Goal: Task Accomplishment & Management: Manage account settings

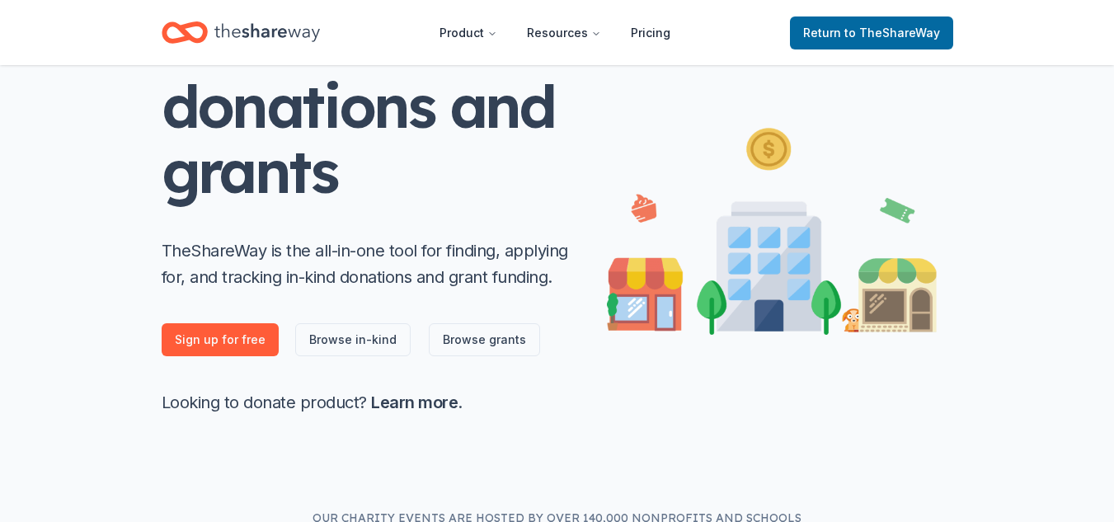
scroll to position [183, 0]
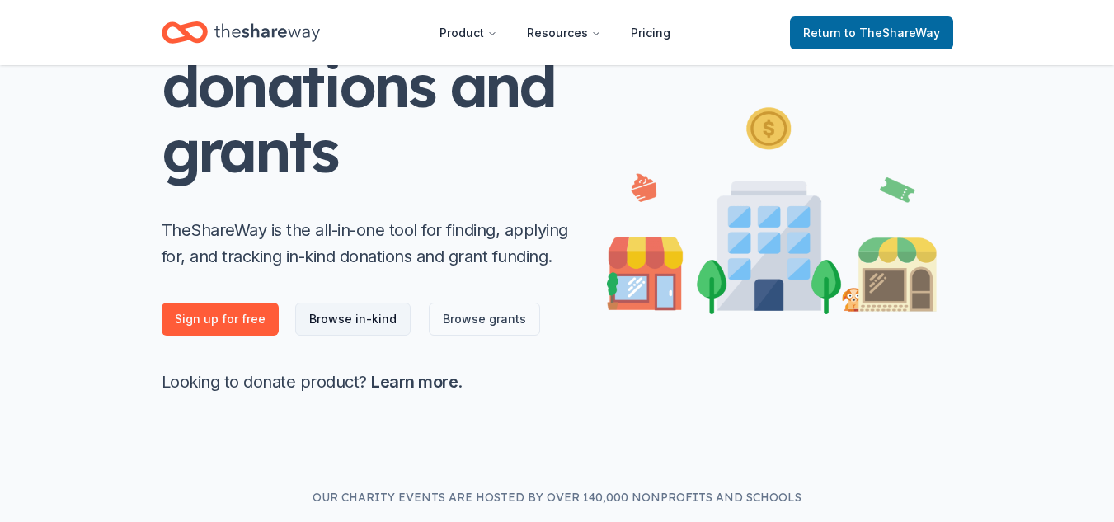
click at [363, 323] on link "Browse in-kind" at bounding box center [352, 319] width 115 height 33
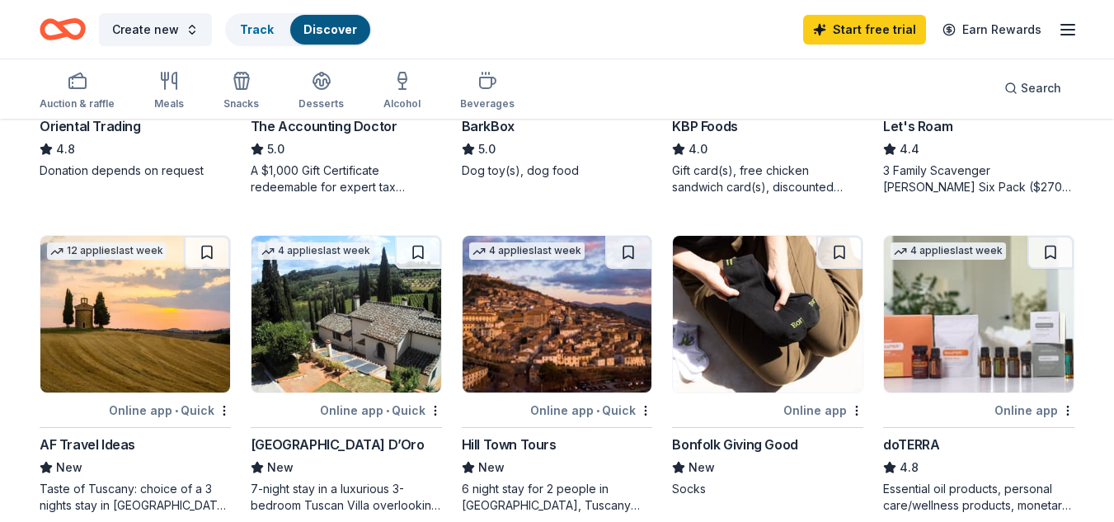
scroll to position [340, 0]
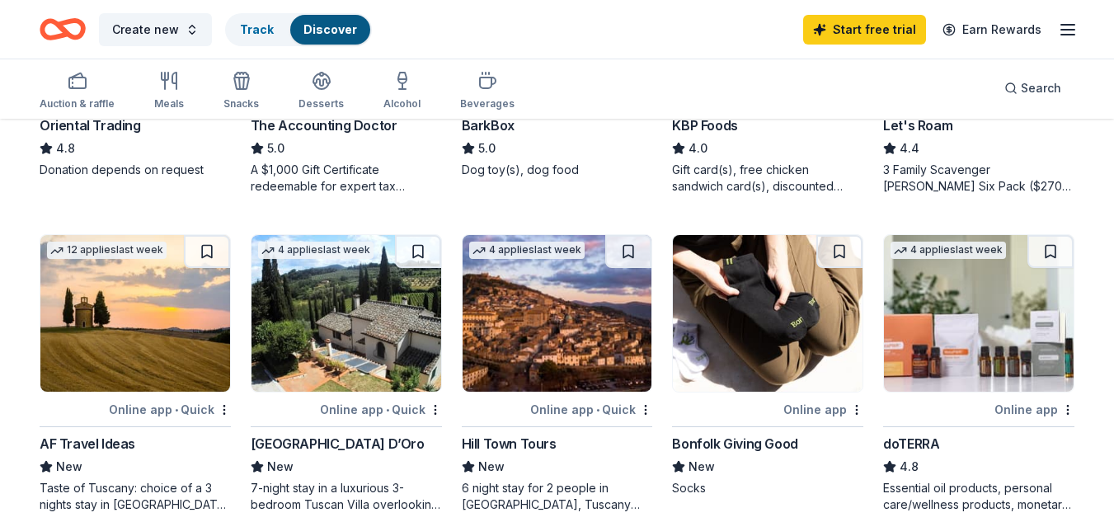
click at [903, 346] on img at bounding box center [979, 313] width 190 height 157
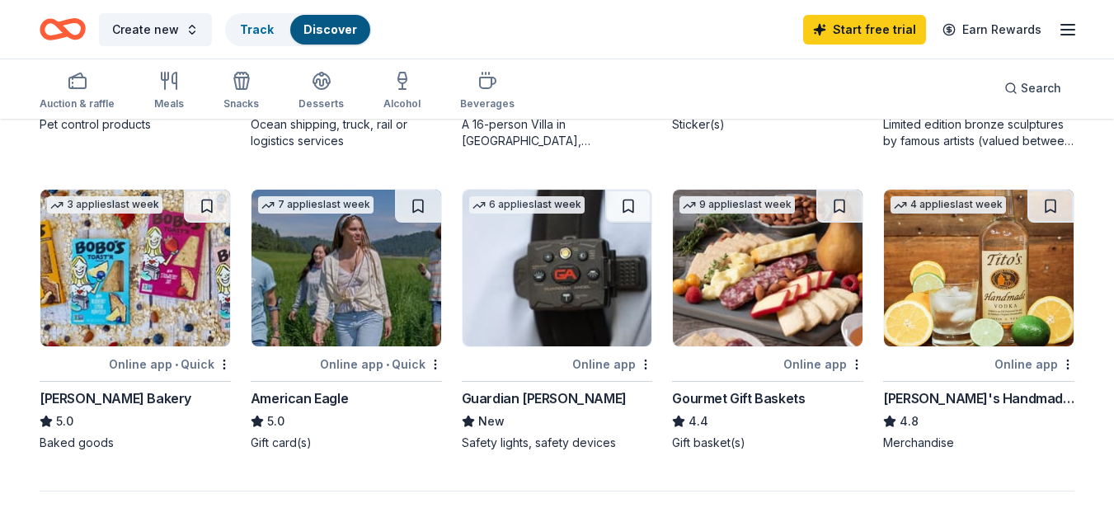
scroll to position [1023, 0]
click at [770, 281] on img at bounding box center [768, 267] width 190 height 157
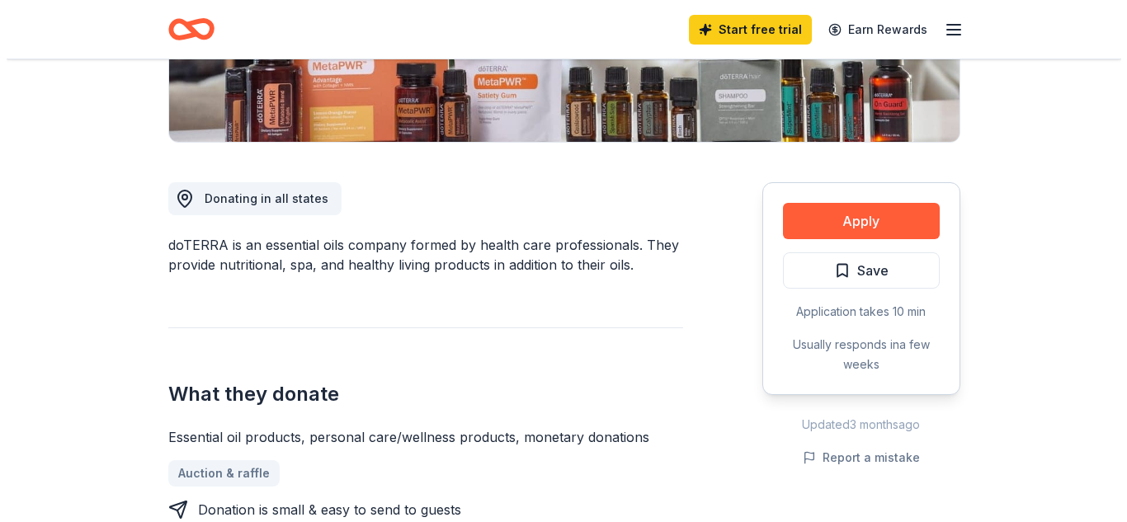
scroll to position [134, 0]
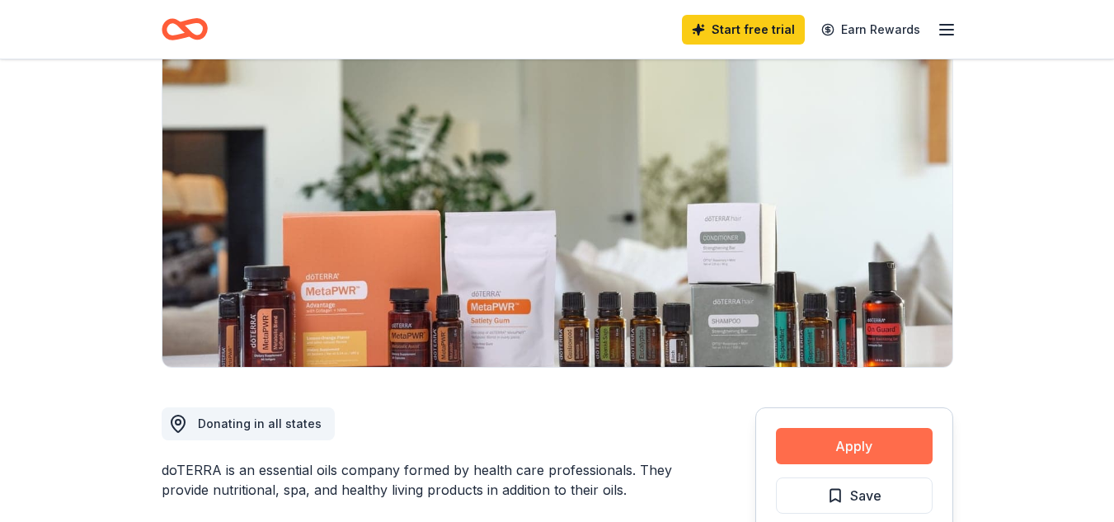
click at [812, 456] on button "Apply" at bounding box center [854, 446] width 157 height 36
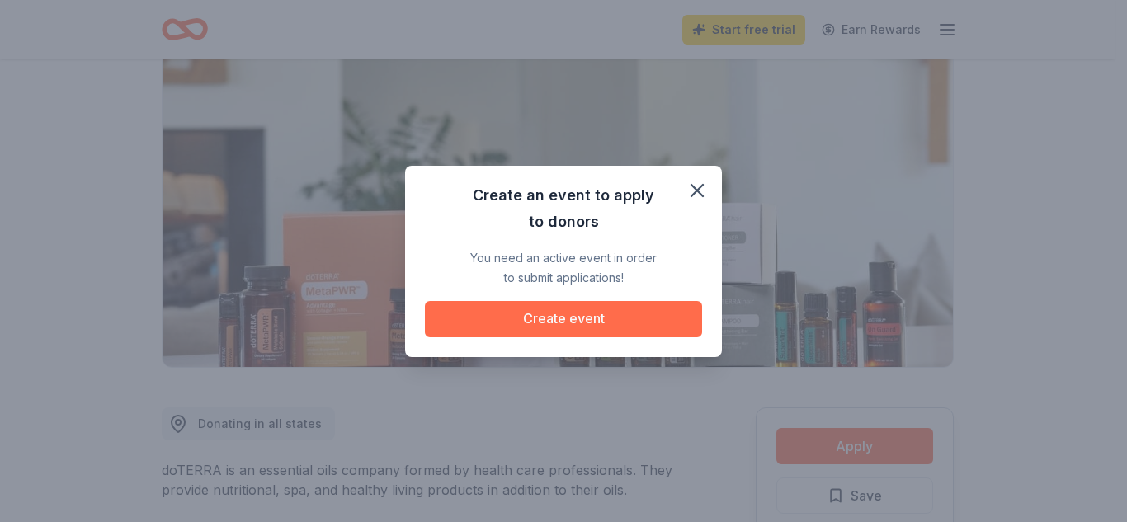
click at [554, 318] on button "Create event" at bounding box center [563, 319] width 277 height 36
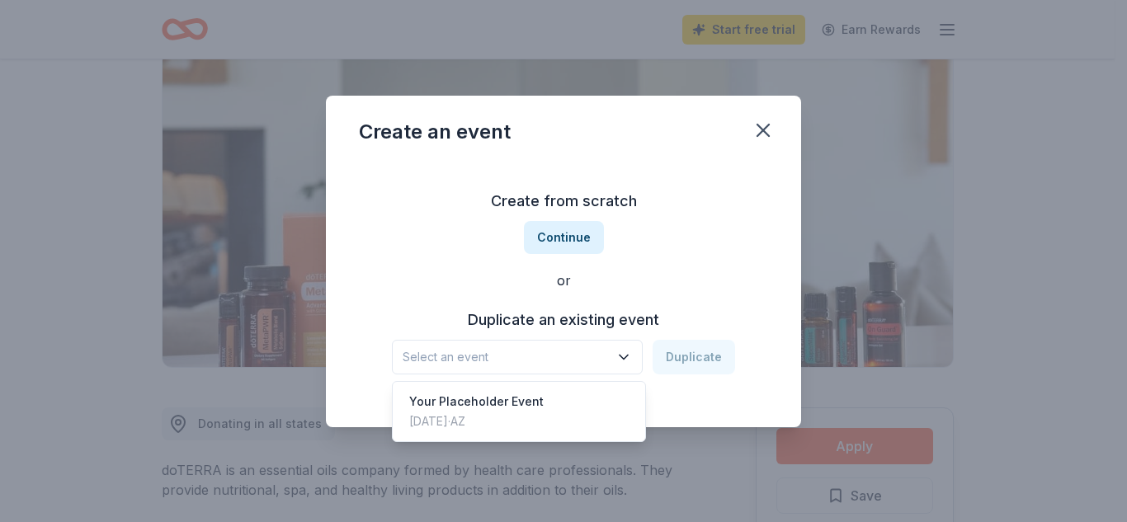
click at [548, 355] on span "Select an event" at bounding box center [505, 357] width 206 height 20
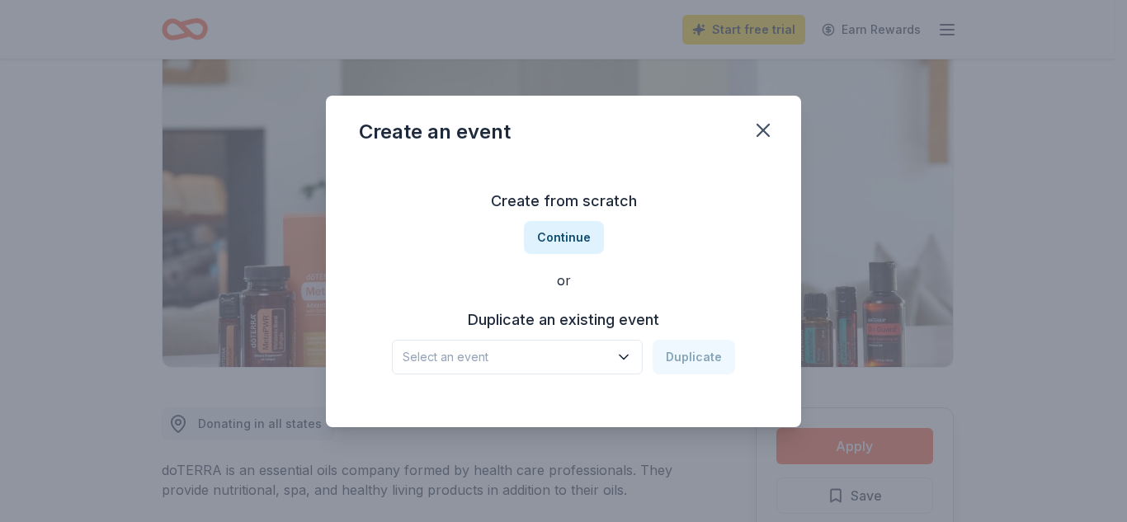
click at [548, 355] on span "Select an event" at bounding box center [505, 357] width 206 height 20
click at [544, 252] on button "Continue" at bounding box center [564, 237] width 80 height 33
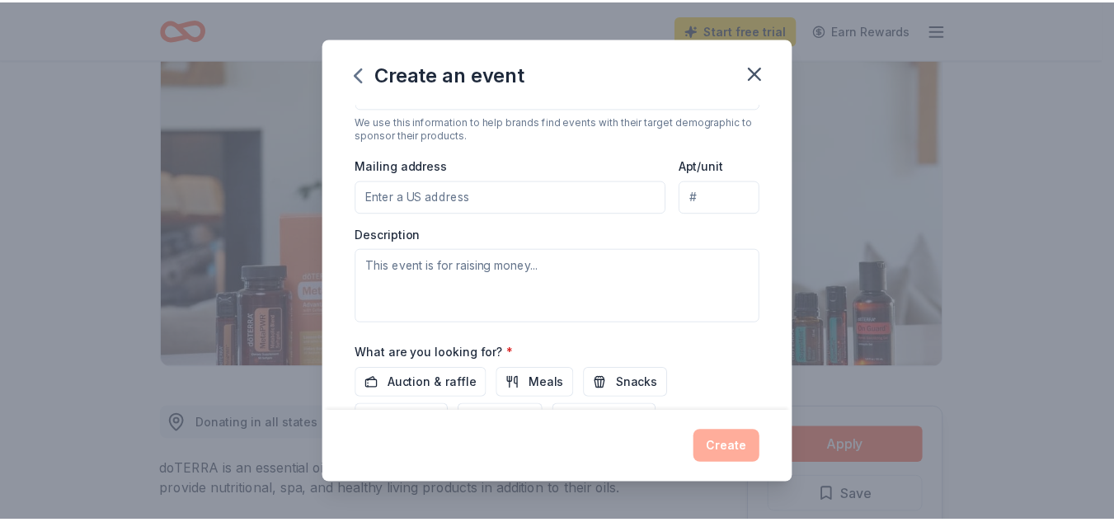
scroll to position [481, 0]
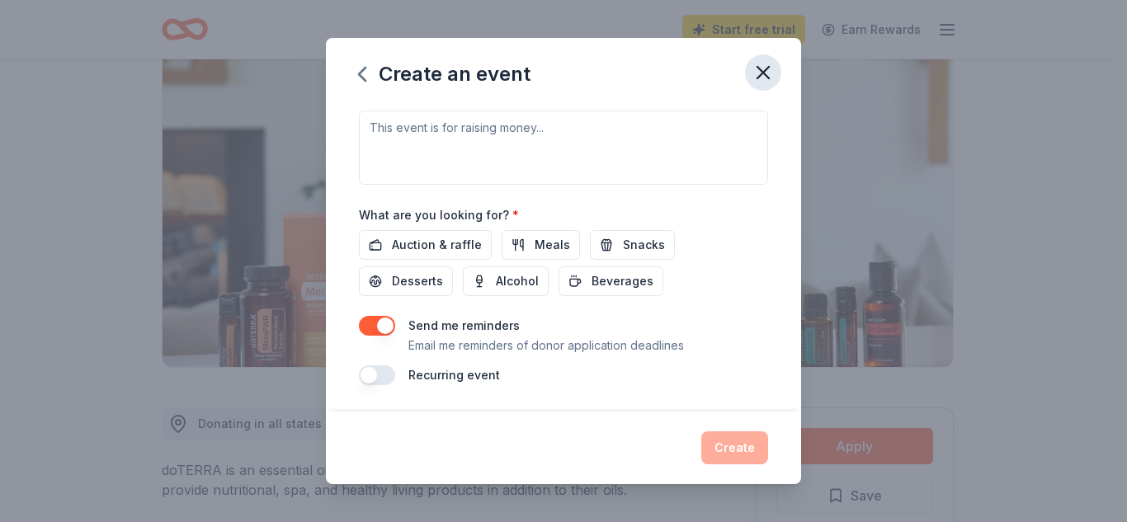
click at [762, 71] on icon "button" at bounding box center [763, 73] width 12 height 12
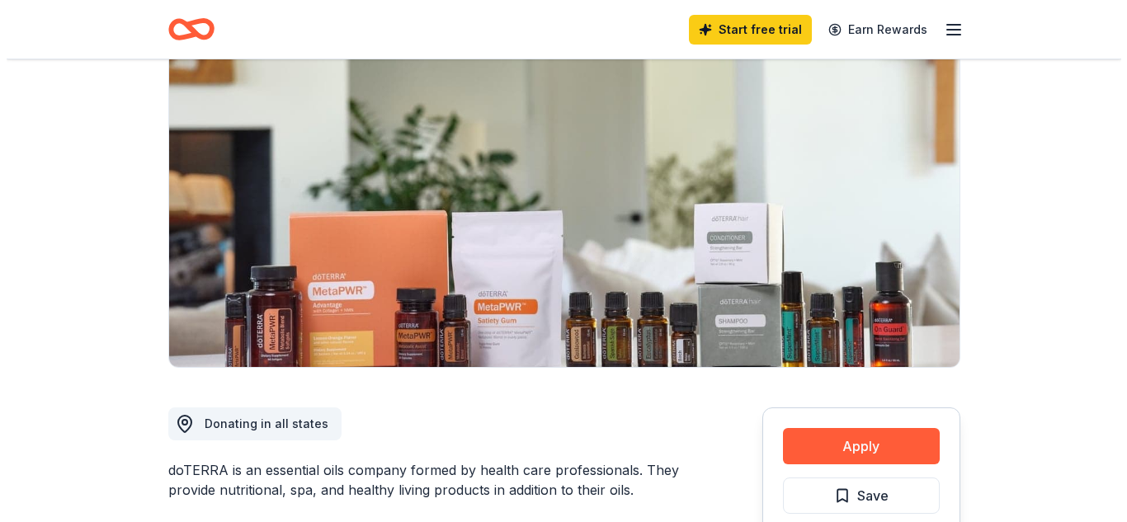
scroll to position [0, 0]
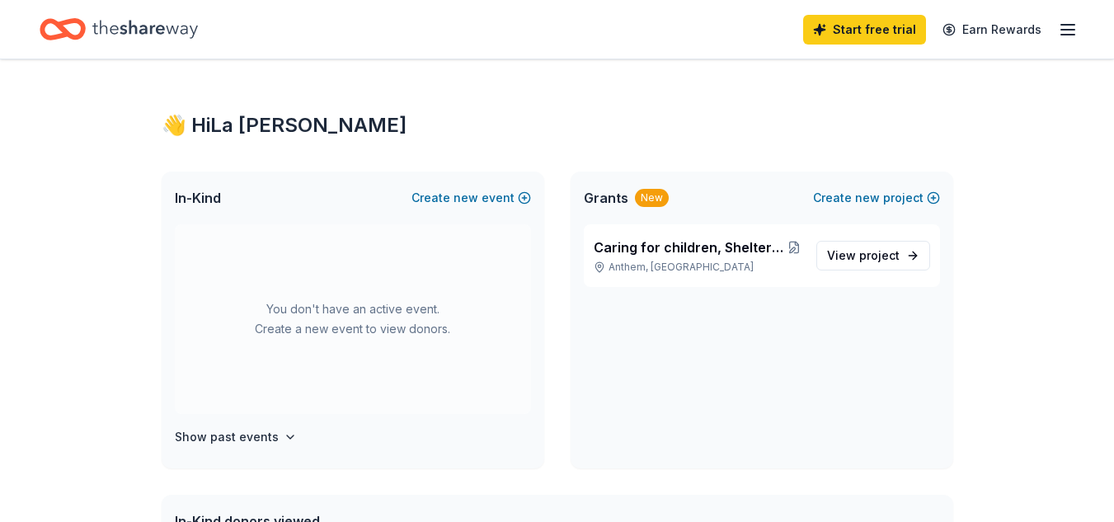
click at [1071, 35] on line "button" at bounding box center [1068, 35] width 13 height 0
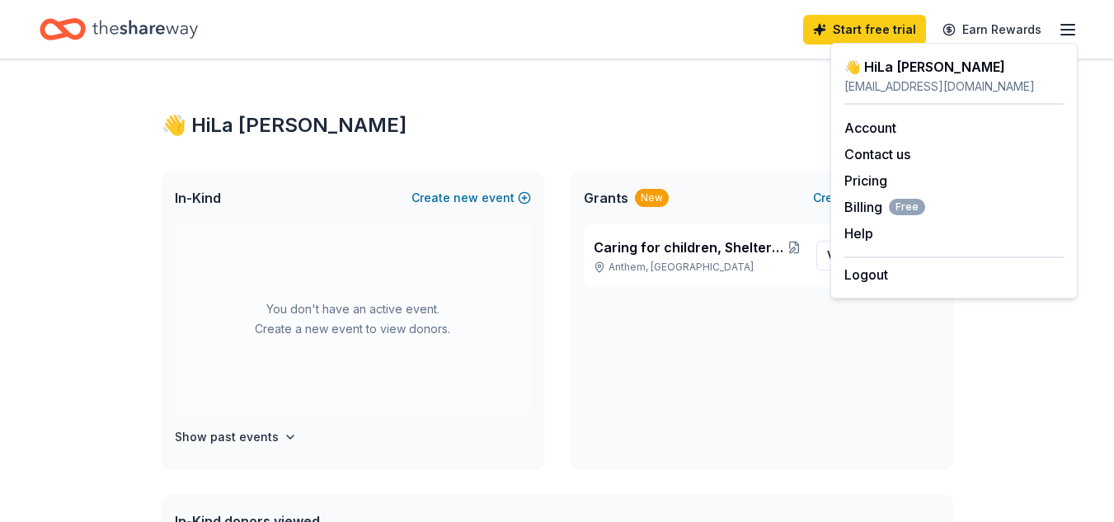
click at [988, 288] on div "👋 Hi La [PERSON_NAME] [EMAIL_ADDRESS][DOMAIN_NAME] Account Contact us Pricing B…" at bounding box center [954, 171] width 247 height 256
click at [856, 279] on button "Logout" at bounding box center [867, 275] width 44 height 20
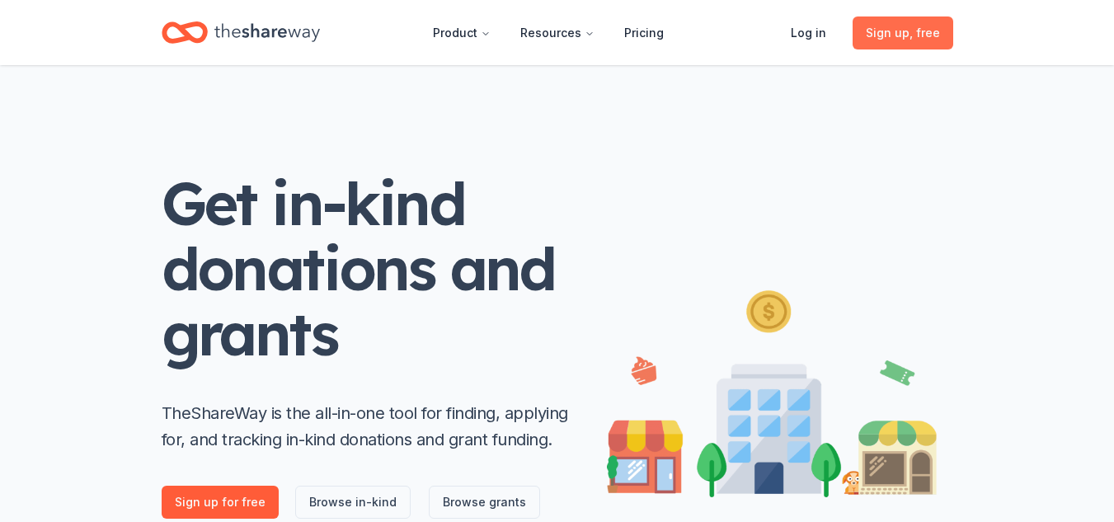
click at [928, 26] on span ", free" at bounding box center [925, 33] width 31 height 14
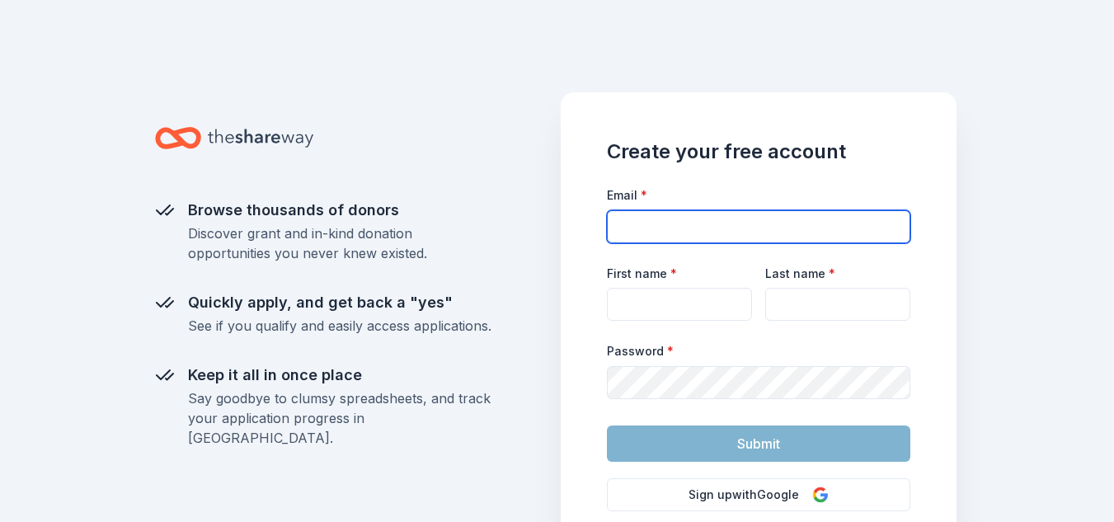
click at [832, 238] on input "Email *" at bounding box center [759, 226] width 304 height 33
type input "[EMAIL_ADDRESS][DOMAIN_NAME]"
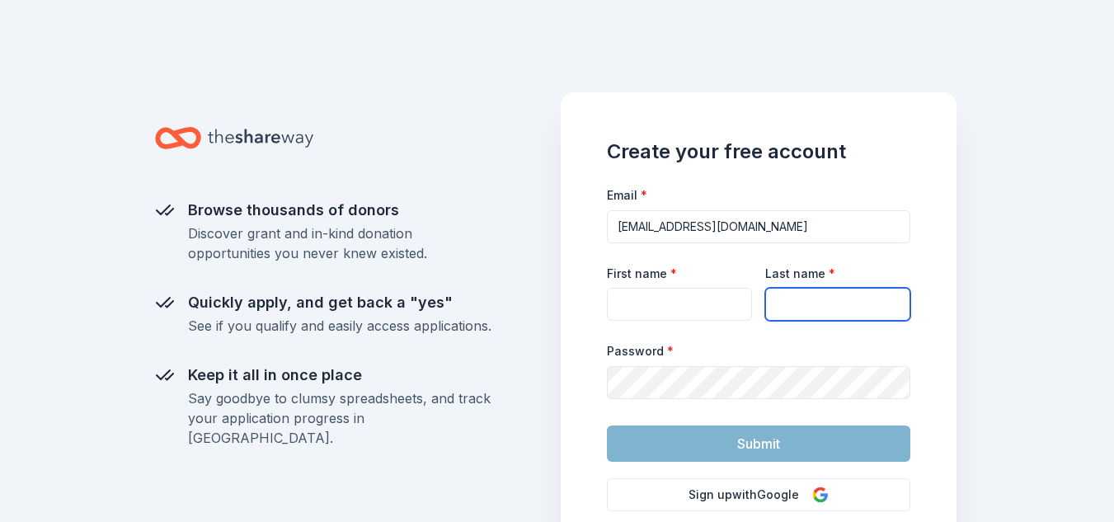
click at [781, 319] on input "Last name *" at bounding box center [837, 304] width 145 height 33
click at [711, 308] on input "First name *" at bounding box center [679, 304] width 145 height 33
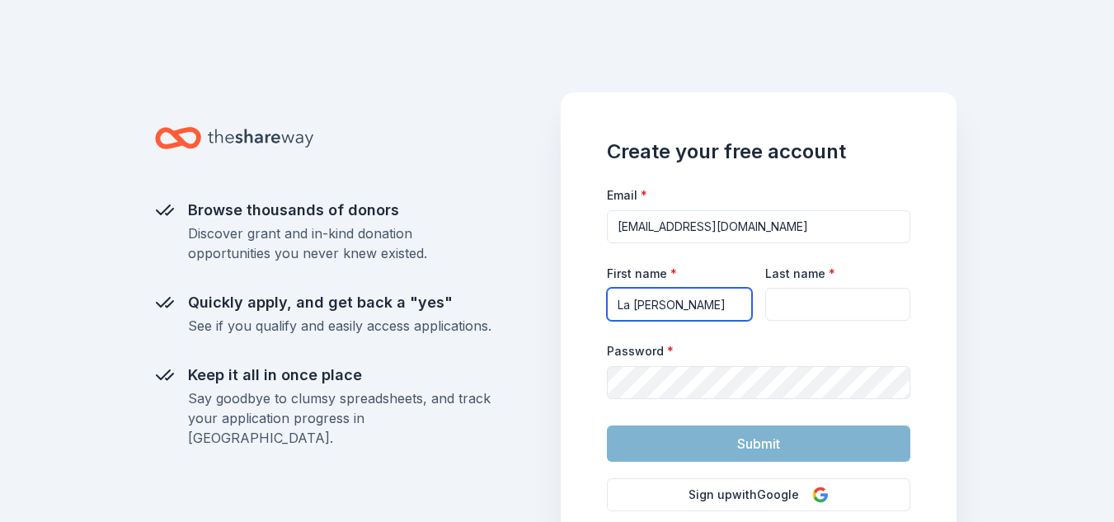
type input "La [PERSON_NAME]"
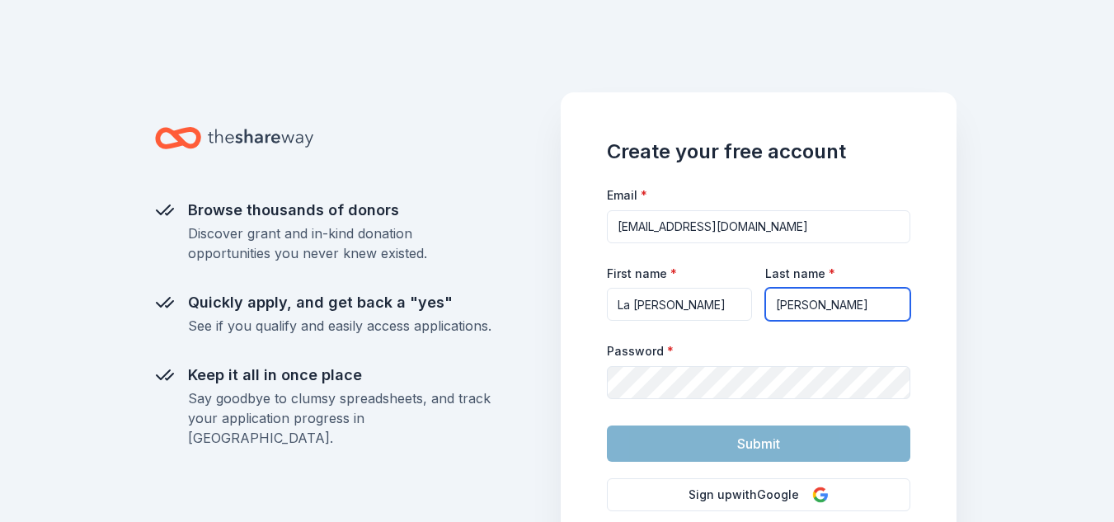
type input "[PERSON_NAME]"
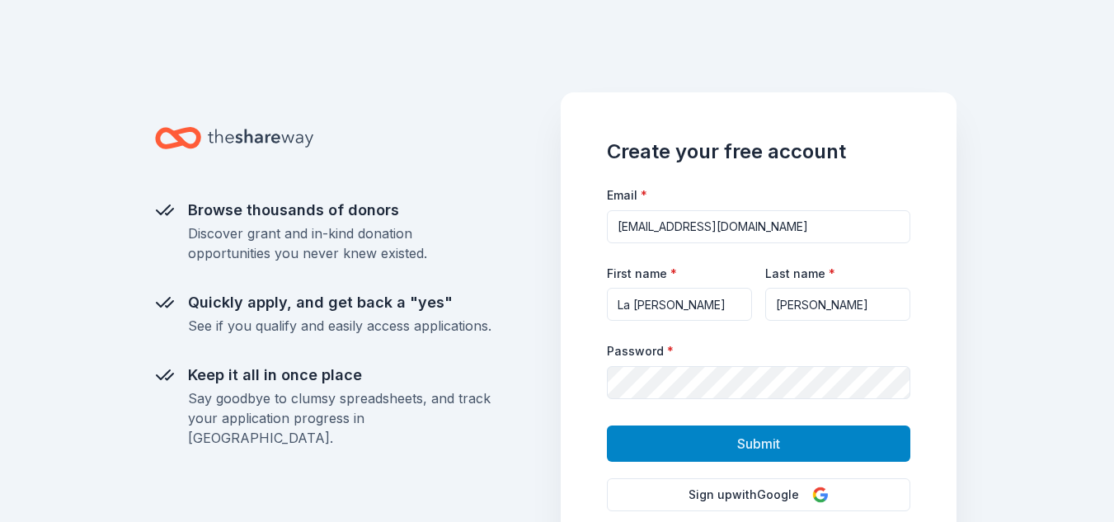
click at [650, 451] on button "Submit" at bounding box center [759, 444] width 304 height 36
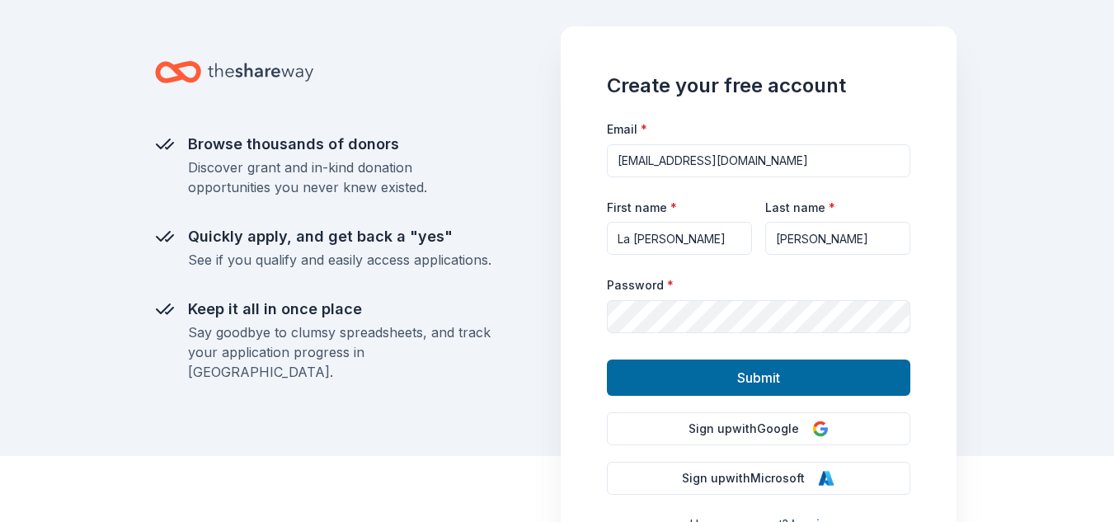
scroll to position [65, 0]
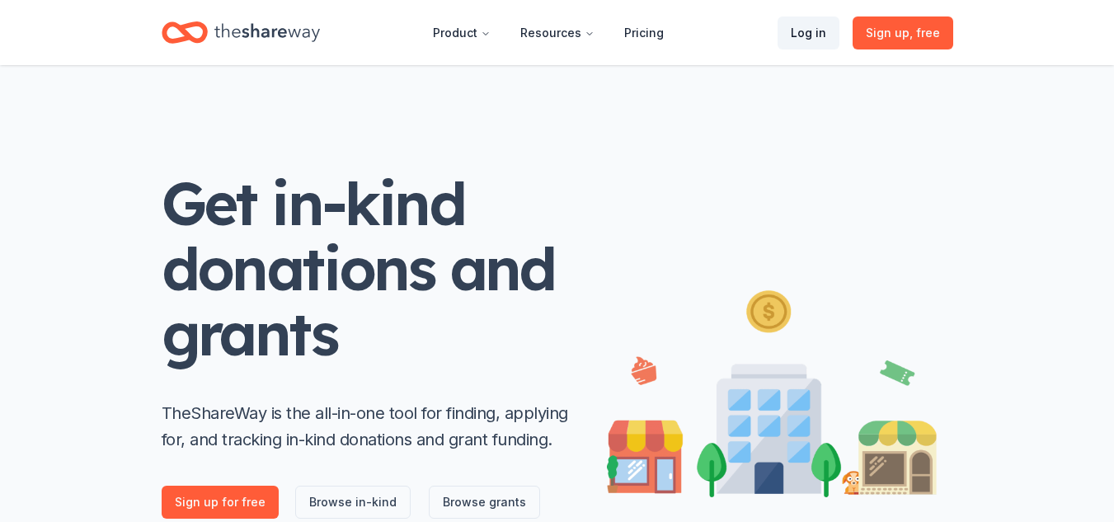
click at [829, 35] on link "Log in" at bounding box center [809, 32] width 62 height 33
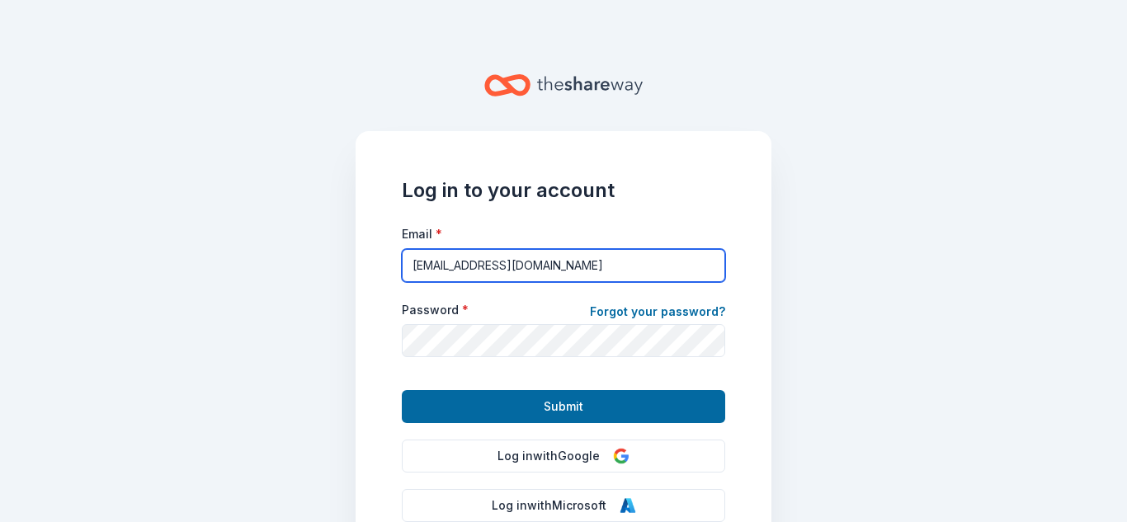
click at [586, 266] on input "[EMAIL_ADDRESS][DOMAIN_NAME]" at bounding box center [563, 265] width 323 height 33
type input "[EMAIL_ADDRESS][DOMAIN_NAME]"
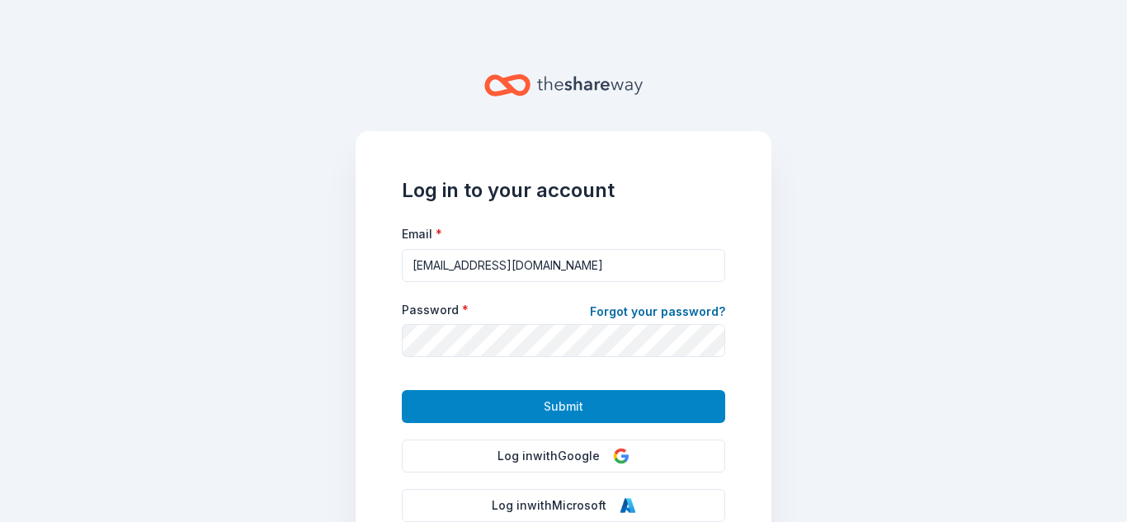
click at [416, 408] on button "Submit" at bounding box center [563, 406] width 323 height 33
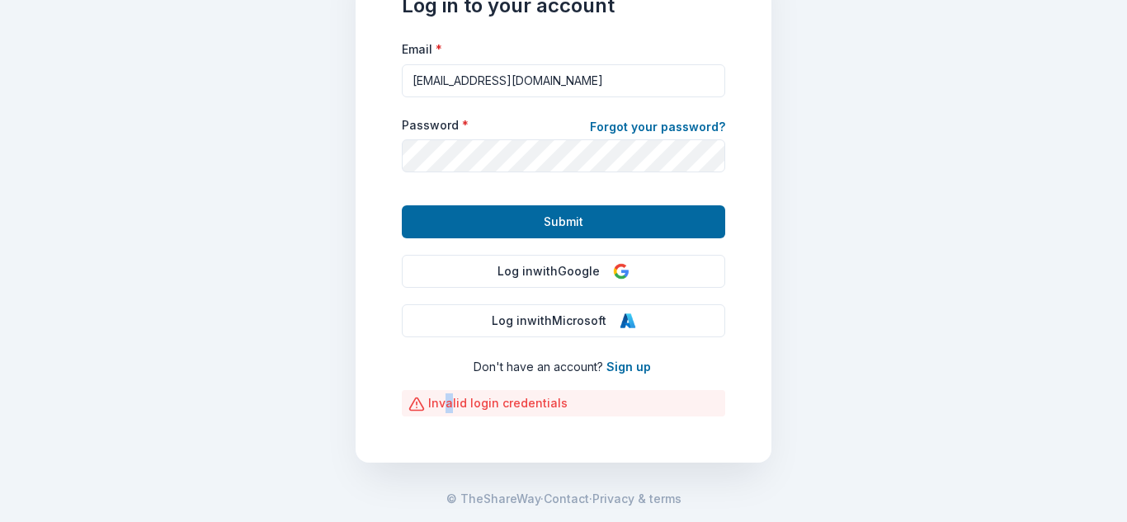
click at [441, 396] on div "Invalid login credentials" at bounding box center [563, 403] width 323 height 26
click at [645, 121] on link "Forgot your password?" at bounding box center [657, 128] width 135 height 23
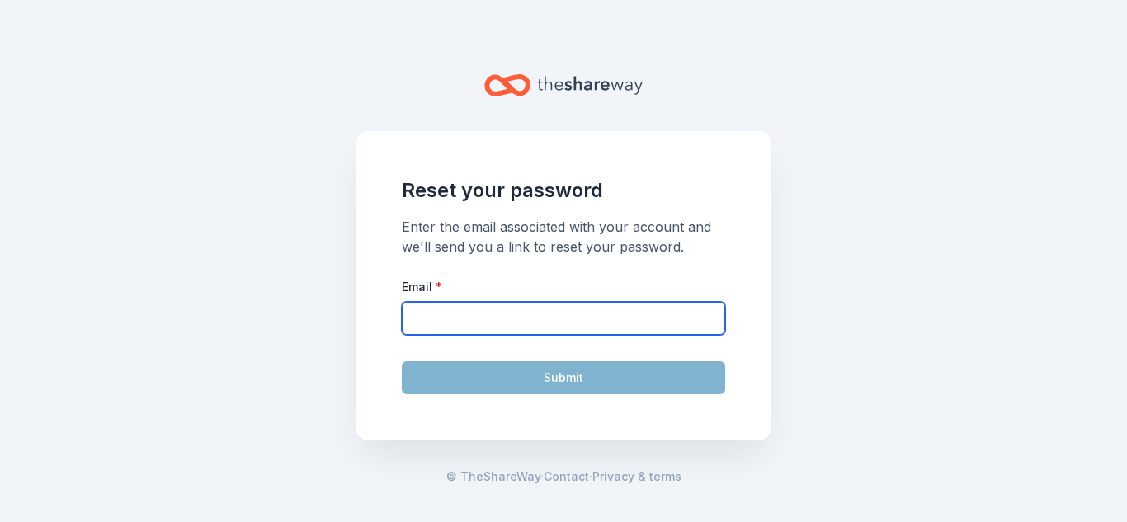
click at [679, 309] on input "Email *" at bounding box center [563, 318] width 323 height 33
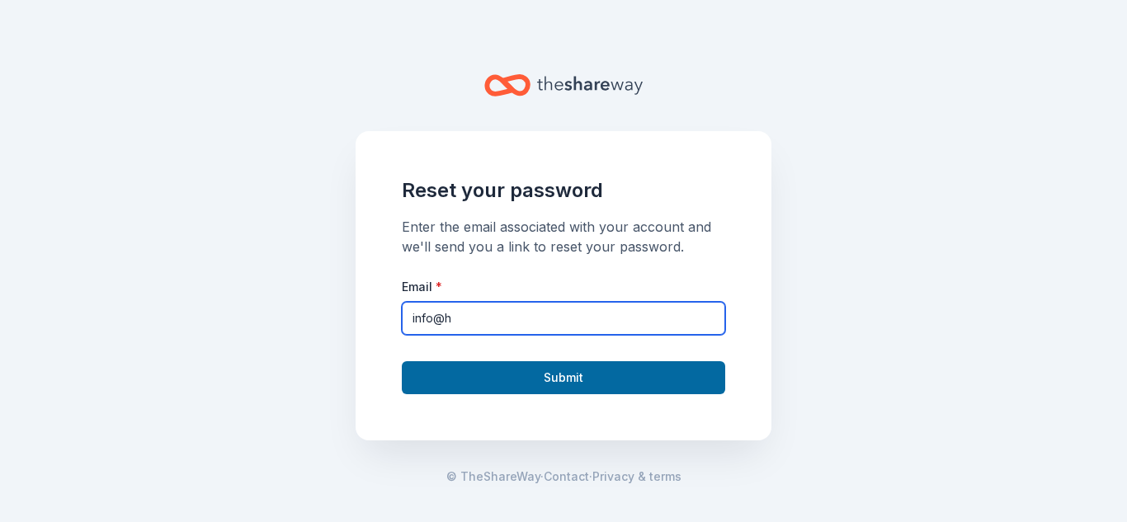
type input "[EMAIL_ADDRESS][DOMAIN_NAME]"
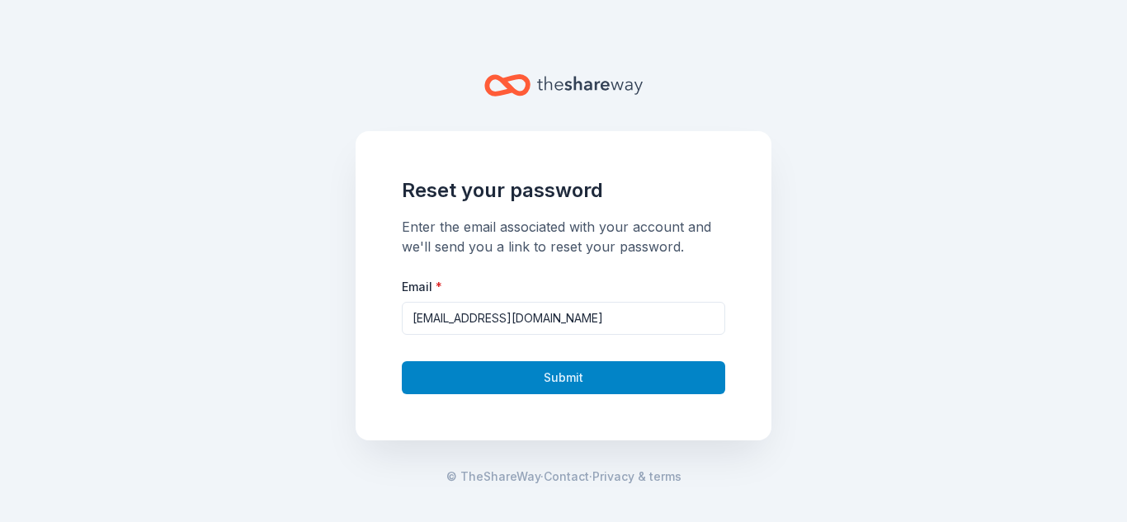
click at [582, 379] on button "Submit" at bounding box center [563, 377] width 323 height 33
